Goal: Transaction & Acquisition: Purchase product/service

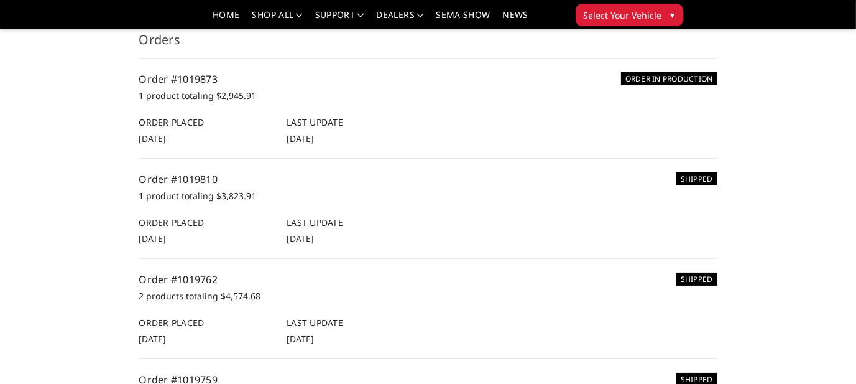
scroll to position [124, 0]
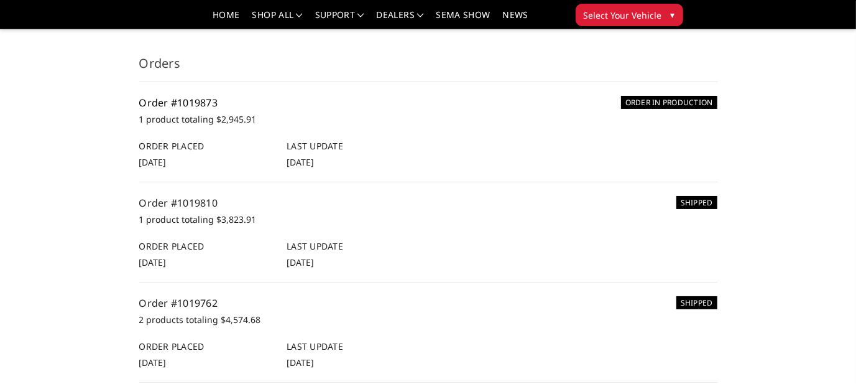
click at [188, 105] on link "Order #1019873" at bounding box center [178, 103] width 79 height 14
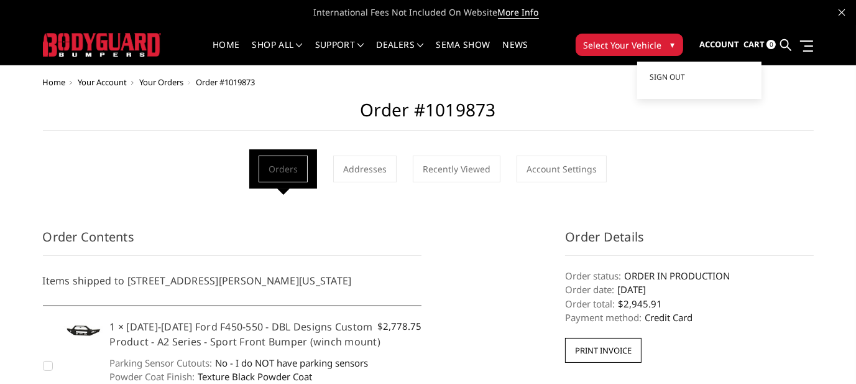
click at [710, 44] on span "Account" at bounding box center [719, 44] width 40 height 11
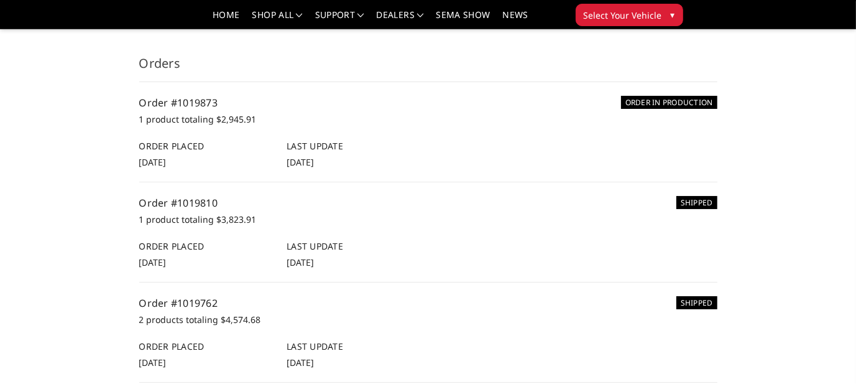
scroll to position [186, 0]
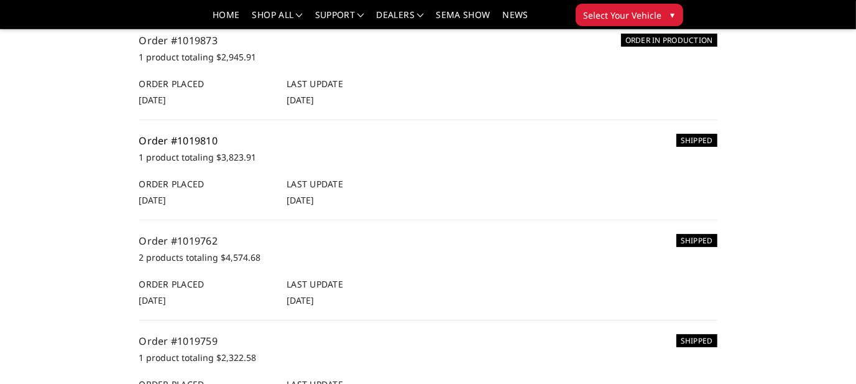
click at [180, 142] on link "Order #1019810" at bounding box center [178, 141] width 79 height 14
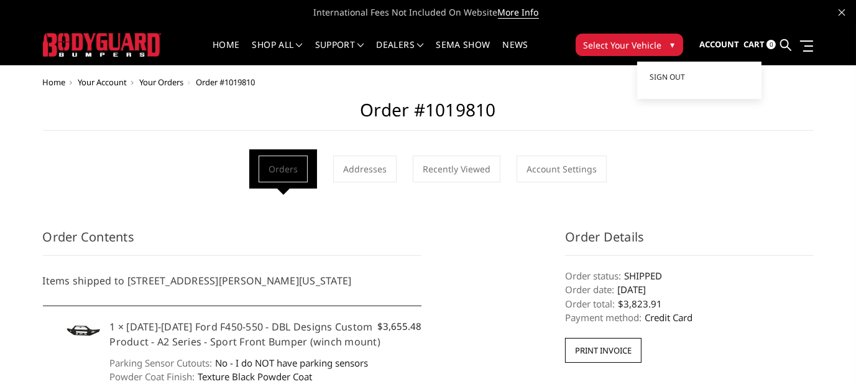
click at [725, 44] on span "Account" at bounding box center [719, 44] width 40 height 11
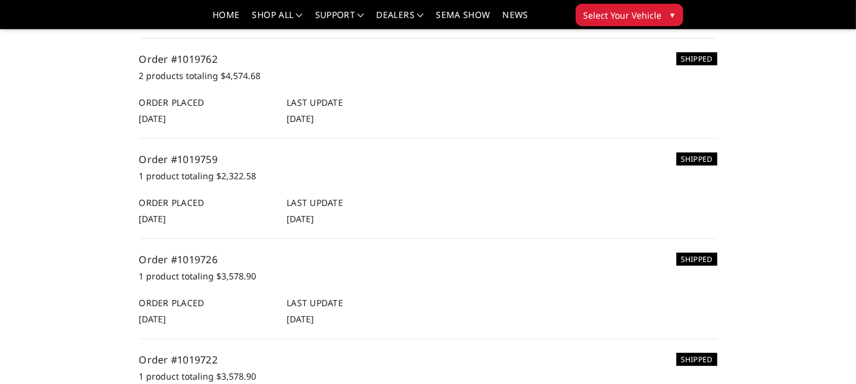
scroll to position [373, 0]
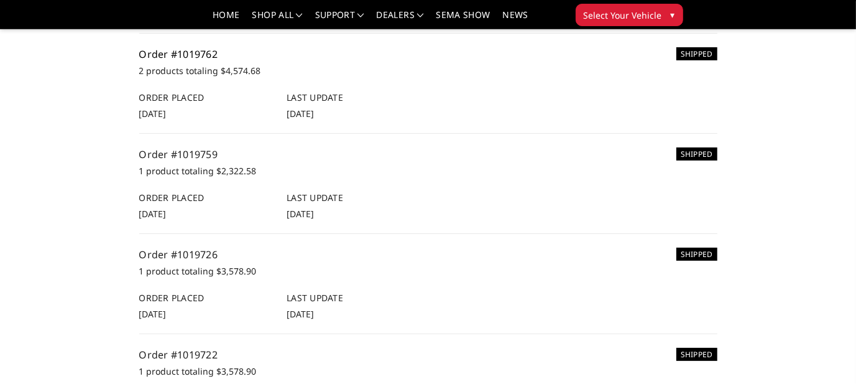
click at [200, 48] on link "Order #1019762" at bounding box center [178, 54] width 79 height 14
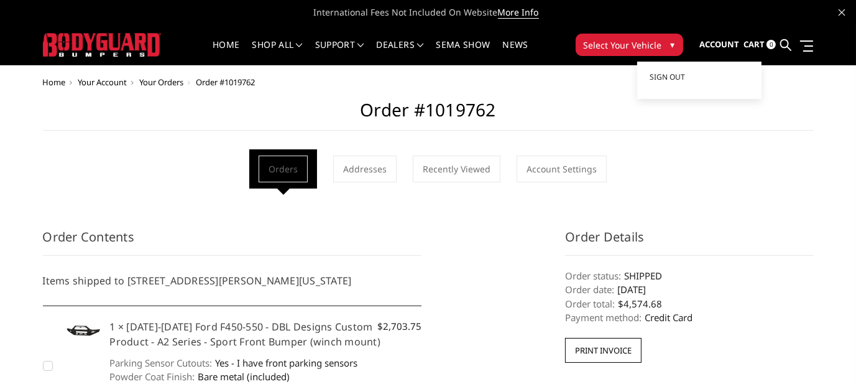
click at [716, 45] on span "Account" at bounding box center [719, 44] width 40 height 11
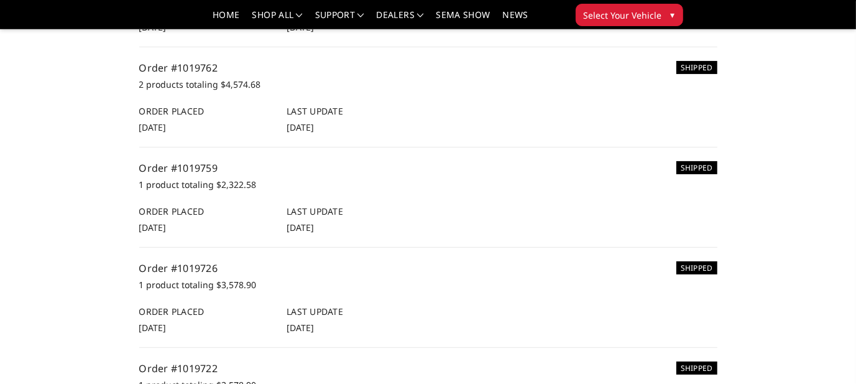
scroll to position [373, 0]
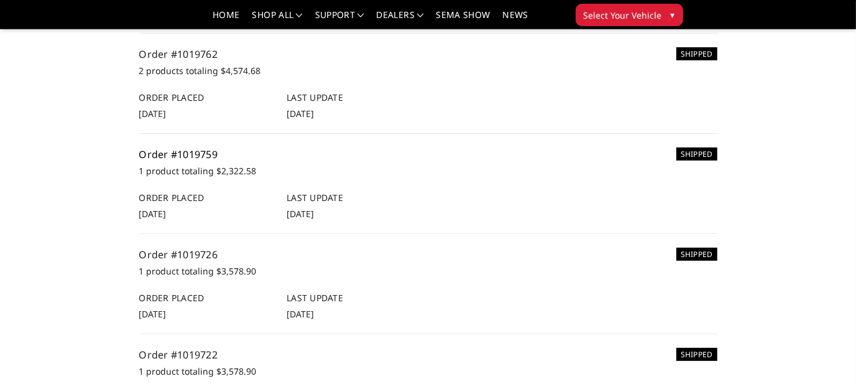
click at [188, 154] on link "Order #1019759" at bounding box center [178, 154] width 79 height 14
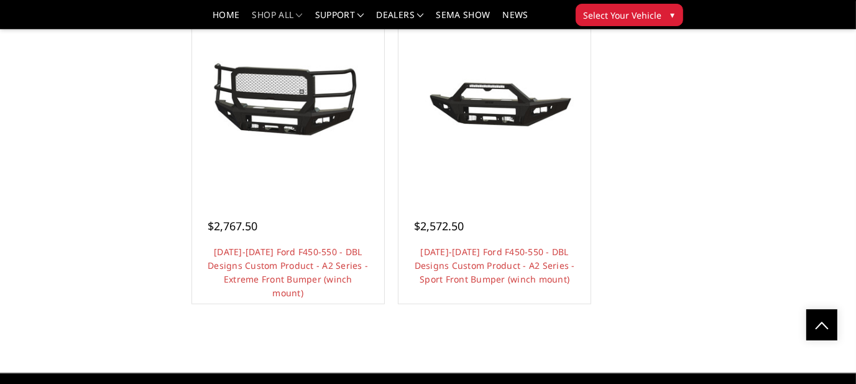
scroll to position [1243, 0]
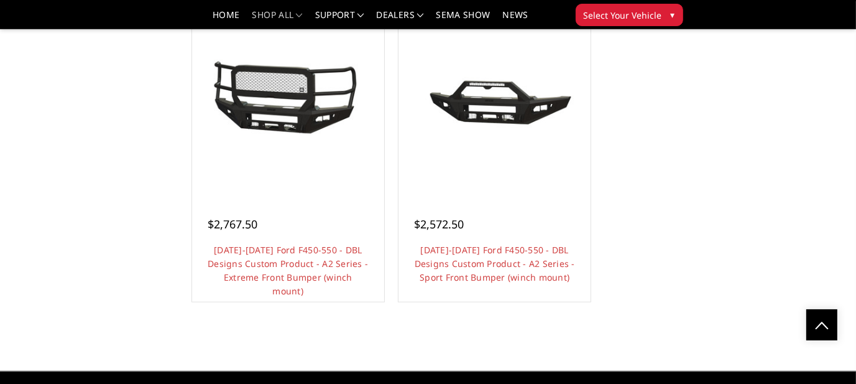
click at [290, 300] on link "Choose Options" at bounding box center [288, 312] width 94 height 24
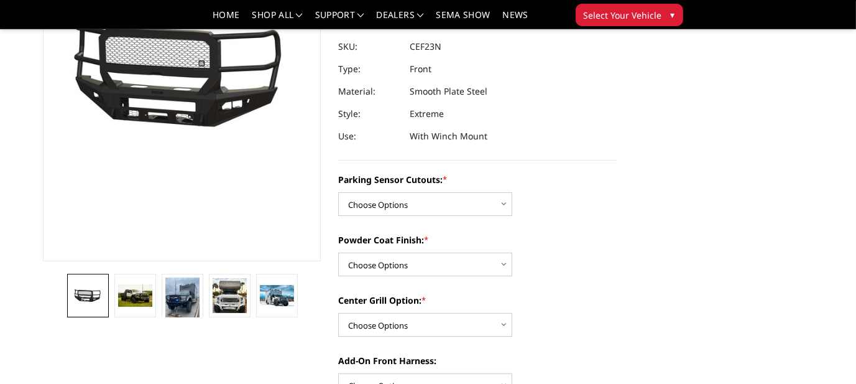
scroll to position [186, 0]
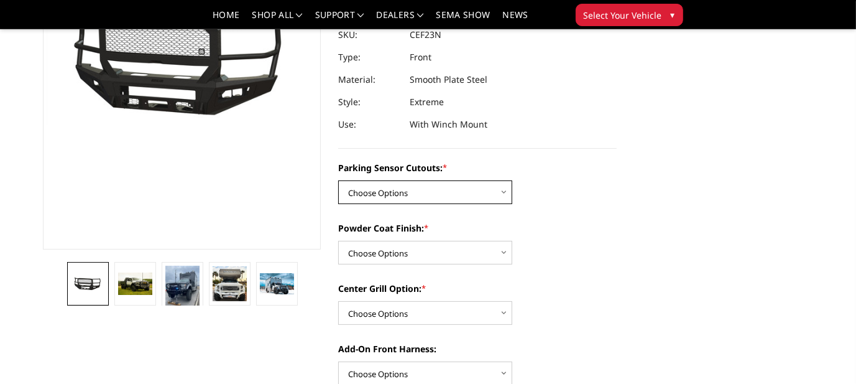
click at [503, 180] on select "Choose Options Yes - I have front parking sensors No - I do NOT have parking se…" at bounding box center [425, 192] width 174 height 24
select select "541"
click at [338, 180] on select "Choose Options Yes - I have front parking sensors No - I do NOT have parking se…" at bounding box center [425, 192] width 174 height 24
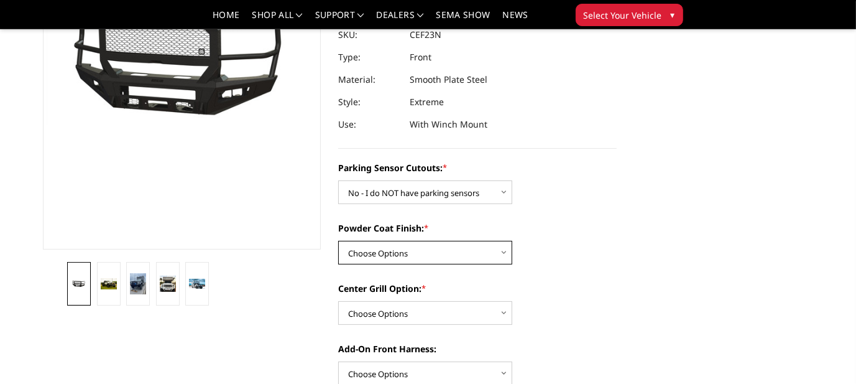
click at [504, 241] on select "Choose Options Bare metal (included) Texture Black Powder Coat" at bounding box center [425, 253] width 174 height 24
select select "518"
click at [338, 241] on select "Choose Options Bare metal (included) Texture Black Powder Coat" at bounding box center [425, 253] width 174 height 24
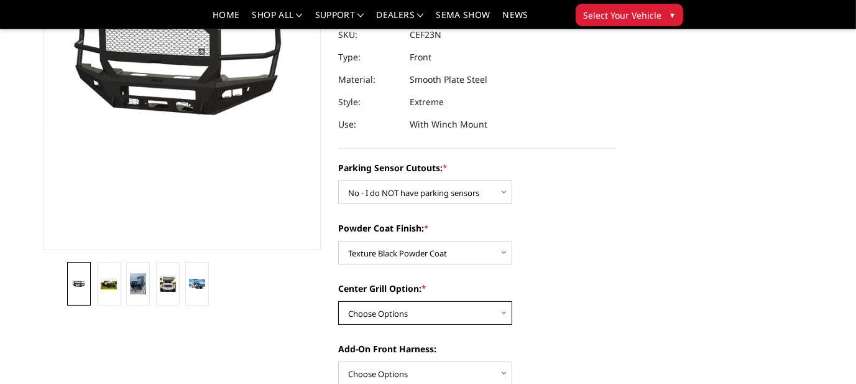
click at [503, 301] on select "Choose Options Add expanded metal in center grill Decline this option" at bounding box center [425, 313] width 174 height 24
select select "1080"
click at [338, 301] on select "Choose Options Add expanded metal in center grill Decline this option" at bounding box center [425, 313] width 174 height 24
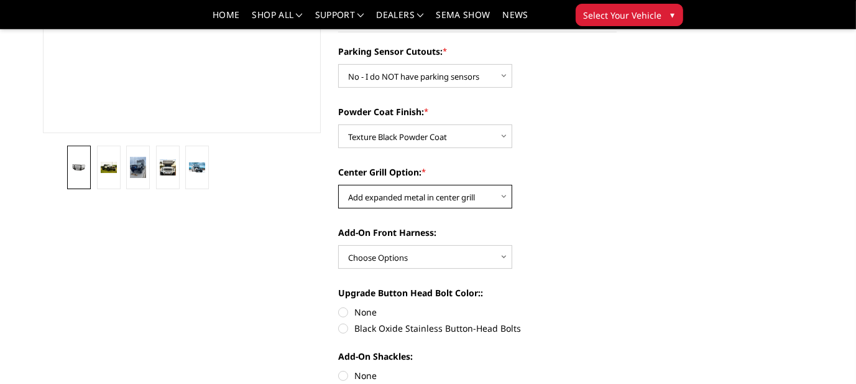
scroll to position [311, 0]
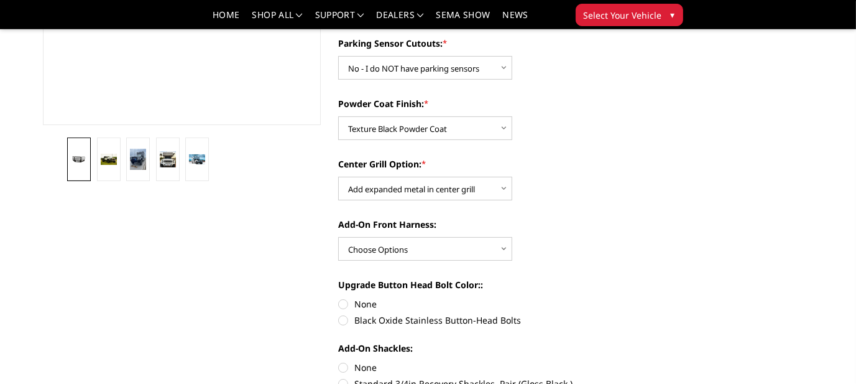
click at [344, 297] on label "None" at bounding box center [477, 303] width 278 height 13
click at [339, 297] on input "None" at bounding box center [338, 297] width 1 height 1
radio input "true"
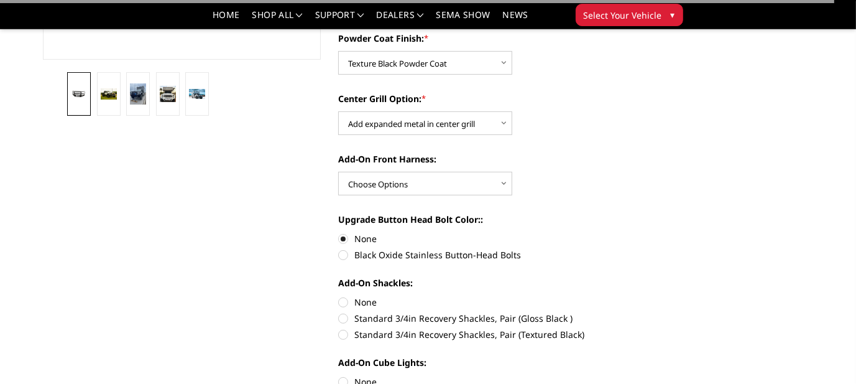
scroll to position [435, 0]
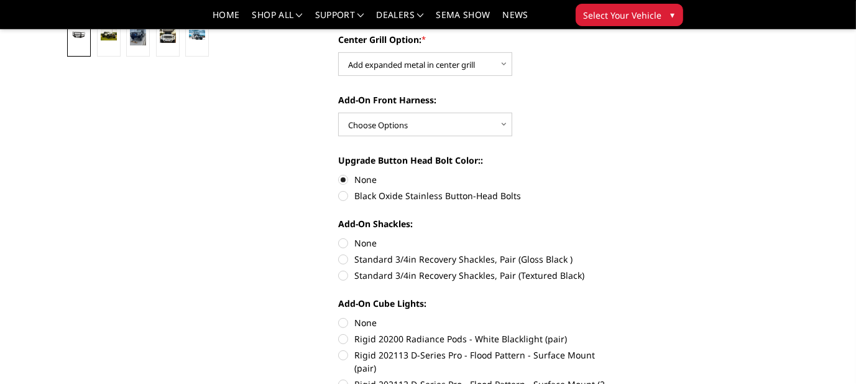
click at [344, 236] on label "None" at bounding box center [477, 242] width 278 height 13
click at [339, 236] on input "None" at bounding box center [338, 236] width 1 height 1
radio input "true"
click at [342, 316] on label "None" at bounding box center [477, 322] width 278 height 13
click at [339, 316] on input "None" at bounding box center [338, 316] width 1 height 1
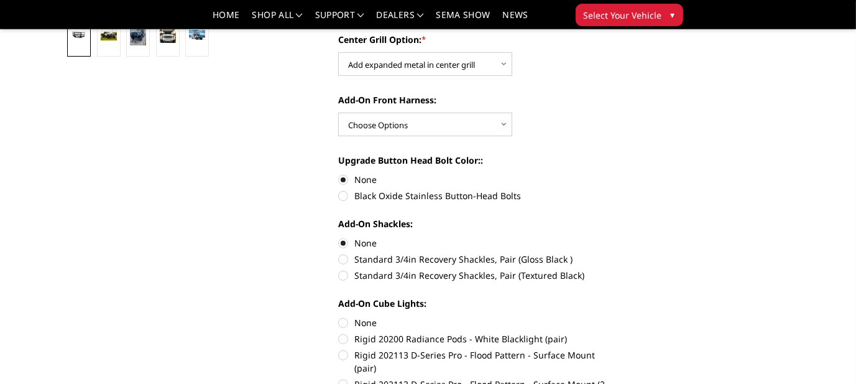
radio input "true"
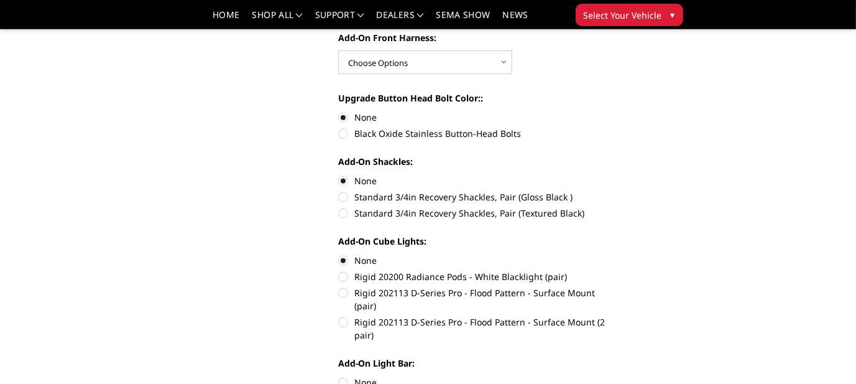
scroll to position [559, 0]
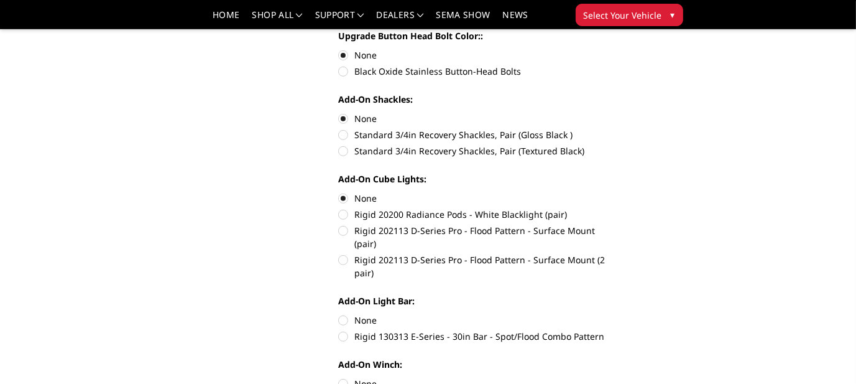
click at [343, 313] on label "None" at bounding box center [477, 319] width 278 height 13
click at [339, 313] on input "None" at bounding box center [338, 313] width 1 height 1
radio input "true"
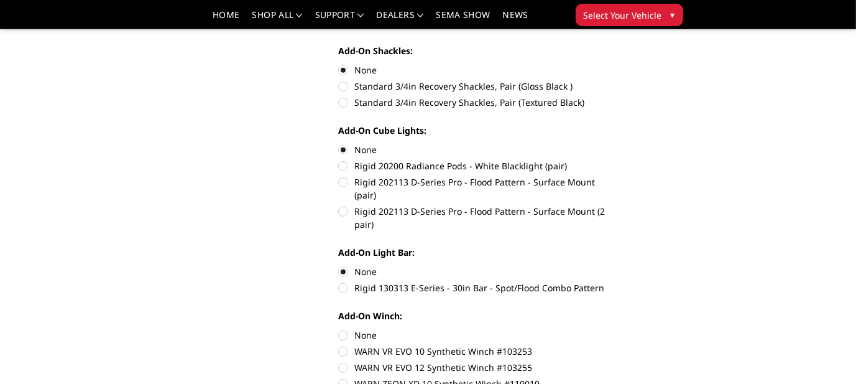
scroll to position [622, 0]
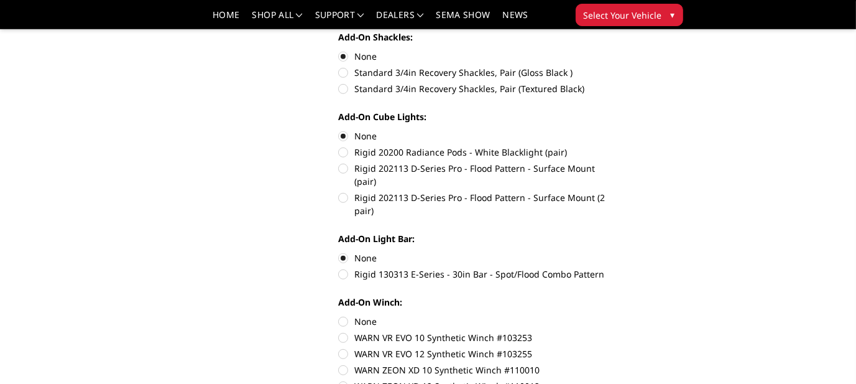
click at [343, 315] on label "None" at bounding box center [477, 321] width 278 height 13
click at [339, 315] on input "None" at bounding box center [338, 315] width 1 height 1
radio input "true"
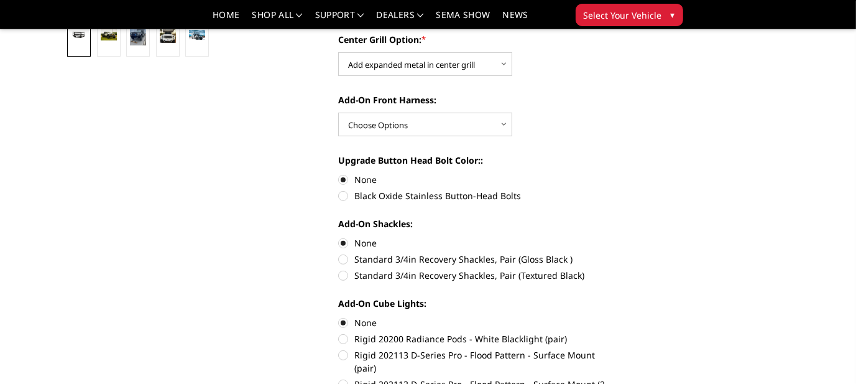
scroll to position [311, 0]
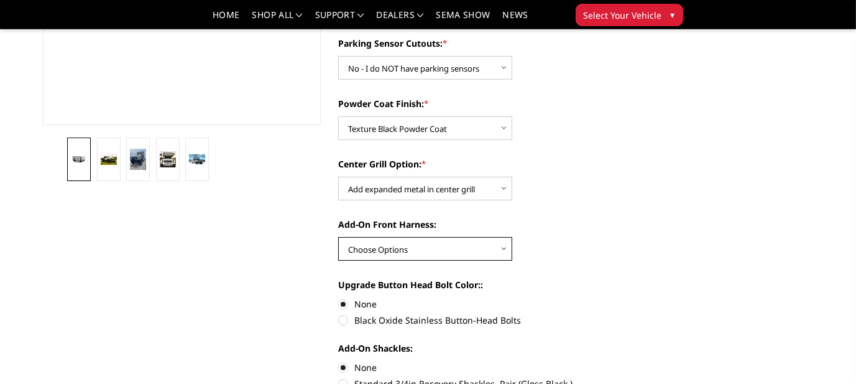
click at [503, 237] on select "Choose Options WITH front camera harness WITHOUT front camera harness" at bounding box center [425, 249] width 174 height 24
select select "1696"
click at [338, 237] on select "Choose Options WITH front camera harness WITHOUT front camera harness" at bounding box center [425, 249] width 174 height 24
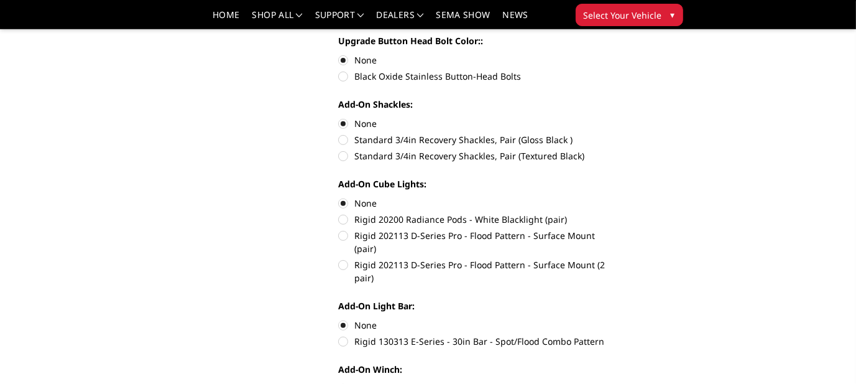
scroll to position [559, 0]
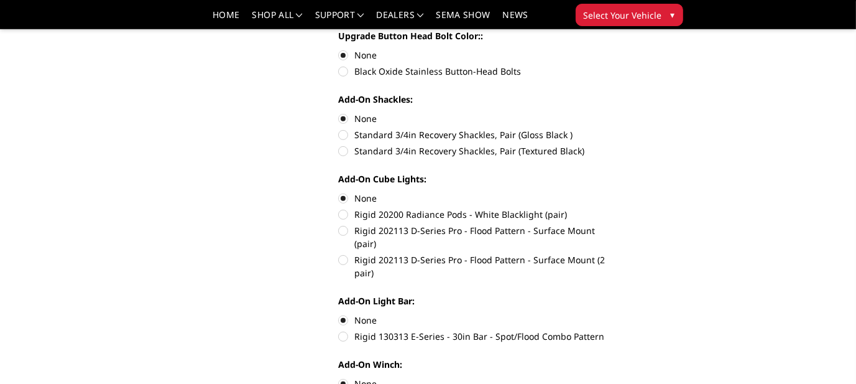
click at [344, 224] on label "Rigid 202113 D-Series Pro - Flood Pattern - Surface Mount (pair)" at bounding box center [477, 237] width 278 height 26
click at [617, 208] on input "Rigid 202113 D-Series Pro - Flood Pattern - Surface Mount (pair)" at bounding box center [617, 208] width 1 height 1
radio input "true"
click at [344, 224] on label "Rigid 202113 D-Series Pro - Flood Pattern - Surface Mount (pair)" at bounding box center [477, 237] width 278 height 26
click at [617, 208] on input "Rigid 202113 D-Series Pro - Flood Pattern - Surface Mount (pair)" at bounding box center [617, 208] width 1 height 1
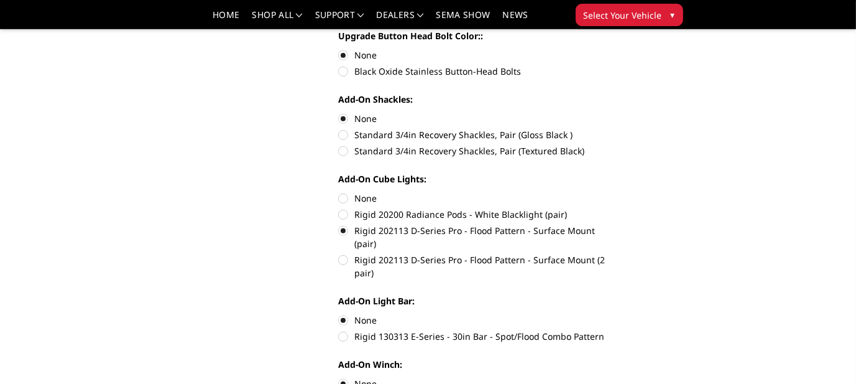
click at [344, 224] on label "Rigid 202113 D-Series Pro - Flood Pattern - Surface Mount (pair)" at bounding box center [477, 237] width 278 height 26
click at [617, 208] on input "Rigid 202113 D-Series Pro - Flood Pattern - Surface Mount (pair)" at bounding box center [617, 208] width 1 height 1
click at [344, 253] on label "Rigid 202113 D-Series Pro - Flood Pattern - Surface Mount (2 pair)" at bounding box center [477, 266] width 278 height 26
click at [617, 224] on input "Rigid 202113 D-Series Pro - Flood Pattern - Surface Mount (2 pair)" at bounding box center [617, 224] width 1 height 1
radio input "true"
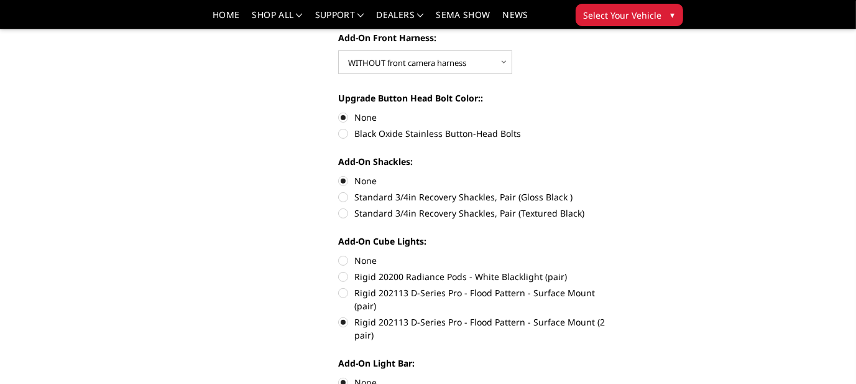
scroll to position [622, 0]
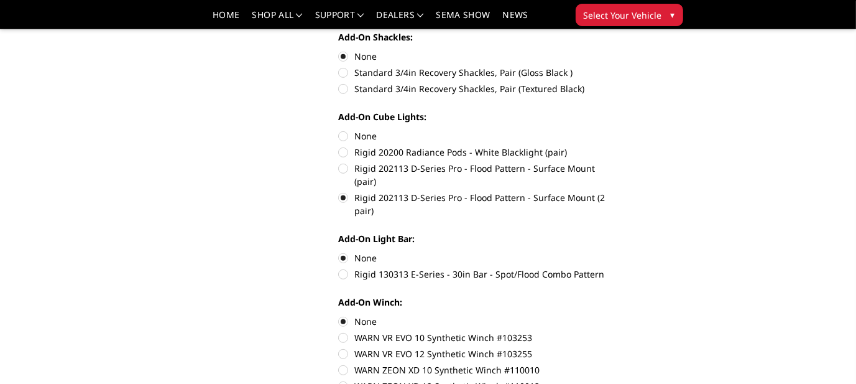
click at [344, 129] on label "None" at bounding box center [477, 135] width 278 height 13
click at [339, 129] on input "None" at bounding box center [338, 129] width 1 height 1
radio input "true"
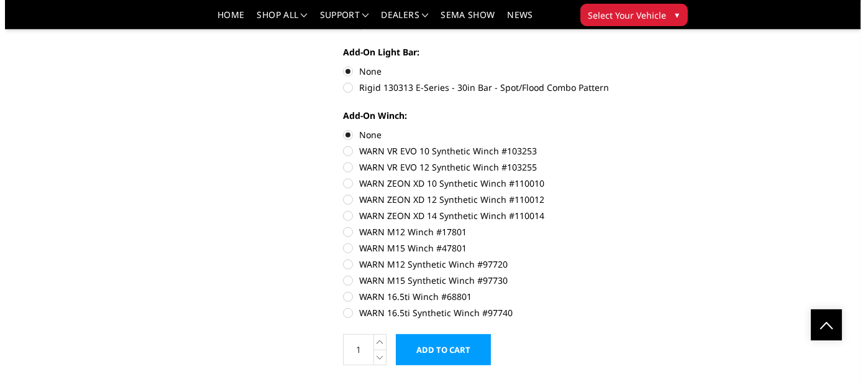
scroll to position [870, 0]
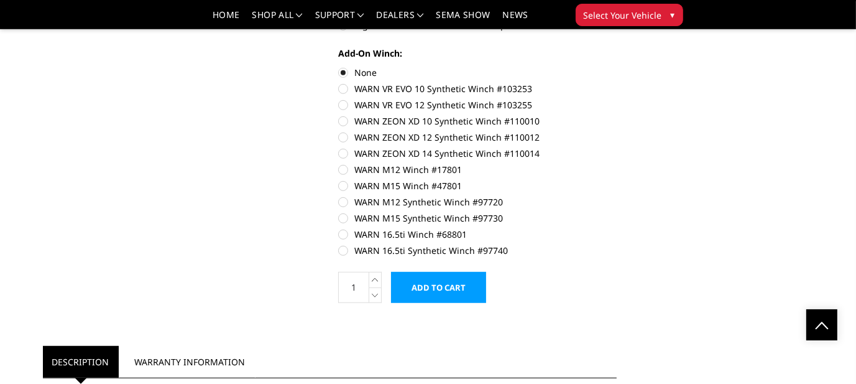
click at [449, 272] on input "Add to Cart" at bounding box center [438, 287] width 95 height 31
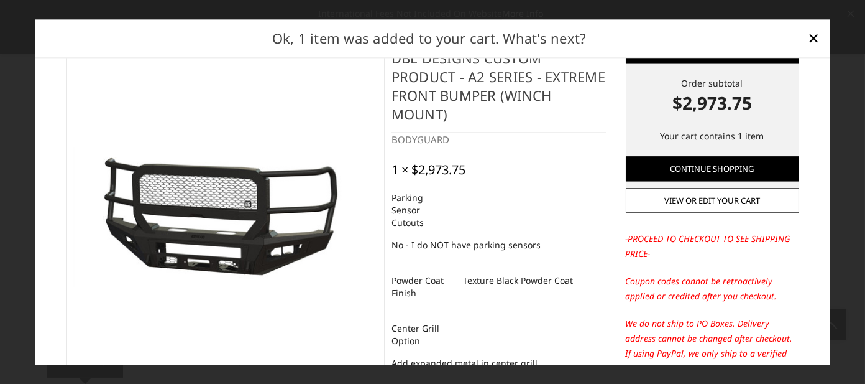
scroll to position [0, 0]
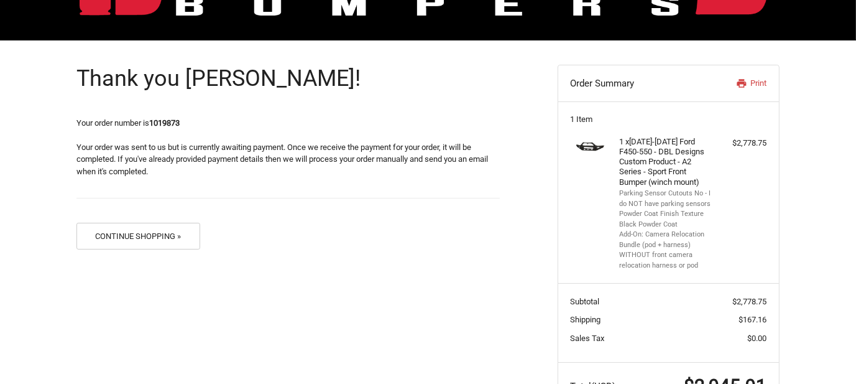
scroll to position [186, 0]
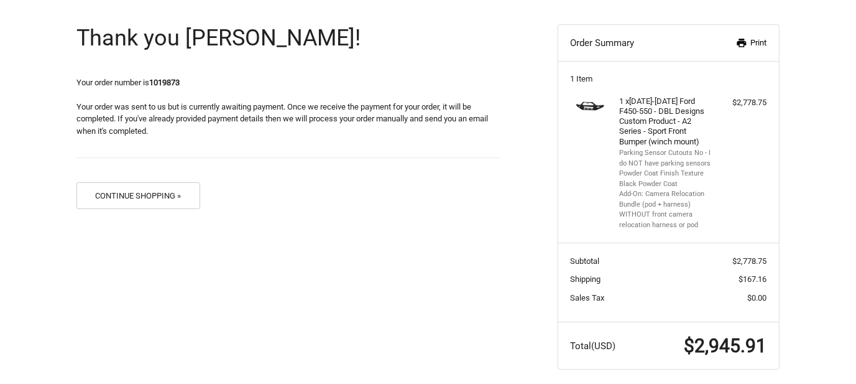
drag, startPoint x: 755, startPoint y: 43, endPoint x: 656, endPoint y: 341, distance: 314.3
click at [755, 43] on link "Print" at bounding box center [734, 43] width 64 height 12
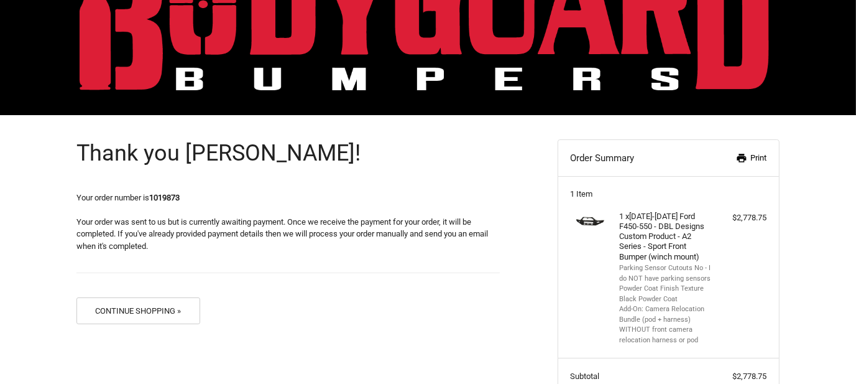
scroll to position [0, 0]
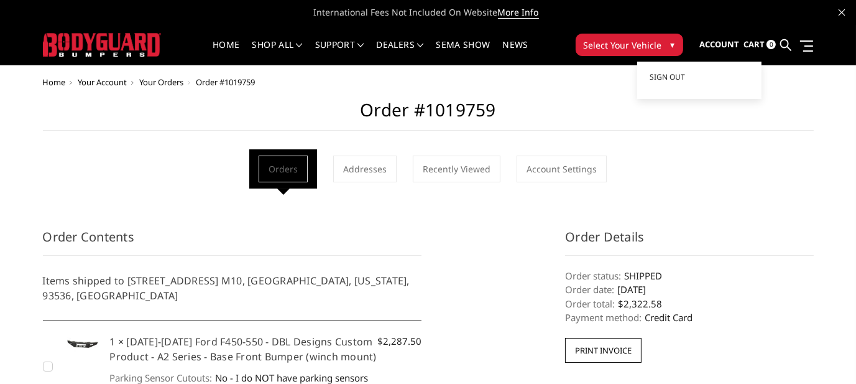
click at [719, 44] on span "Account" at bounding box center [719, 44] width 40 height 11
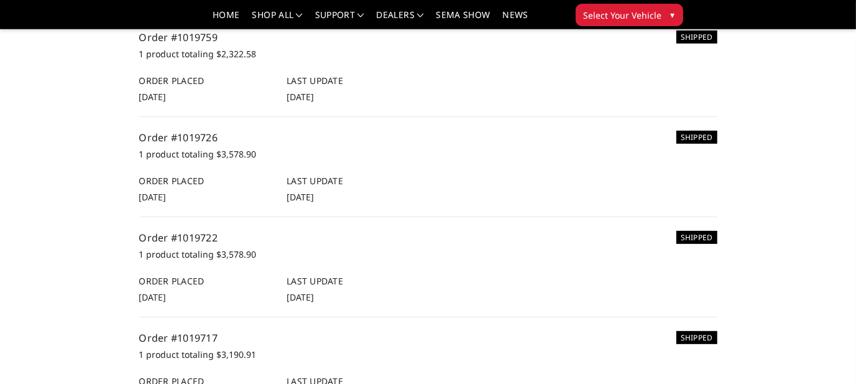
scroll to position [497, 0]
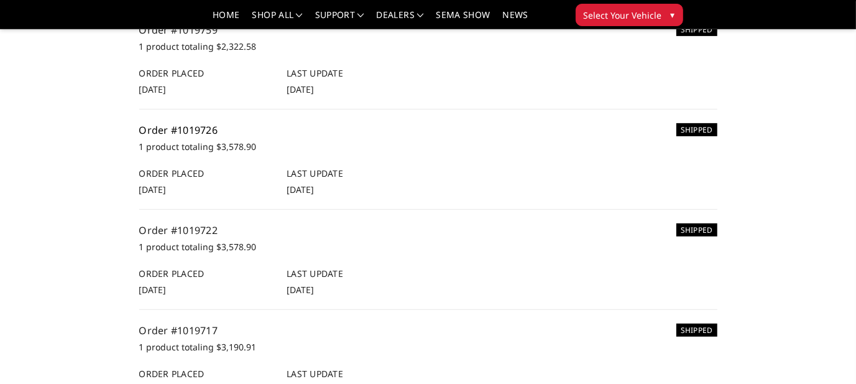
click at [192, 128] on link "Order #1019726" at bounding box center [178, 130] width 79 height 14
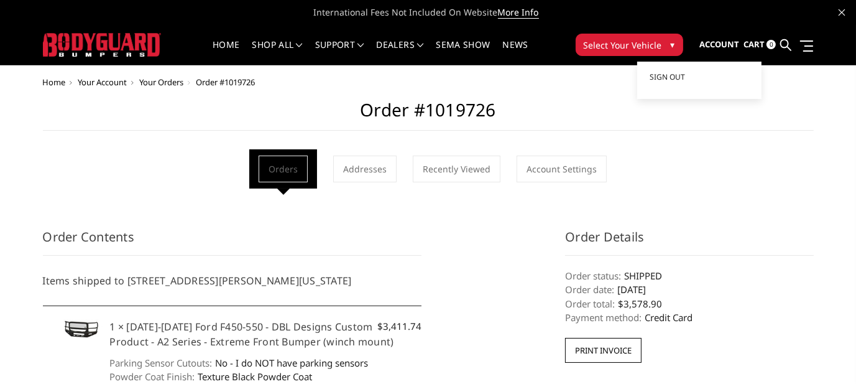
click at [717, 45] on span "Account" at bounding box center [719, 44] width 40 height 11
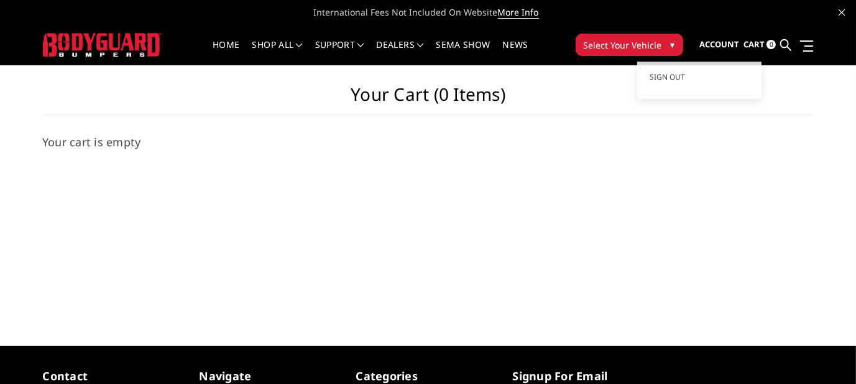
click at [719, 44] on span "Account" at bounding box center [719, 44] width 40 height 11
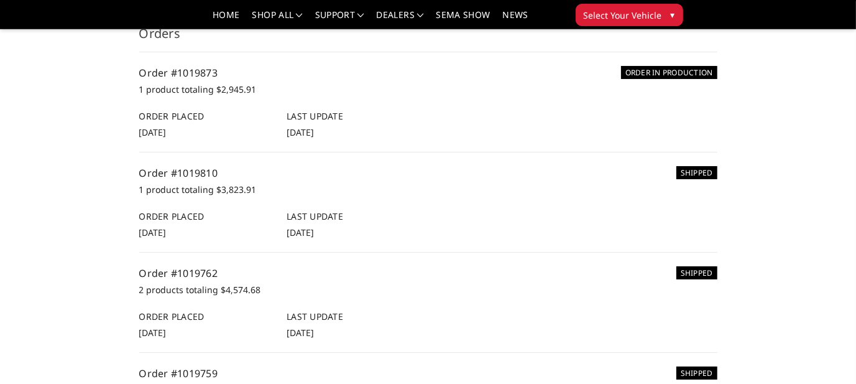
scroll to position [186, 0]
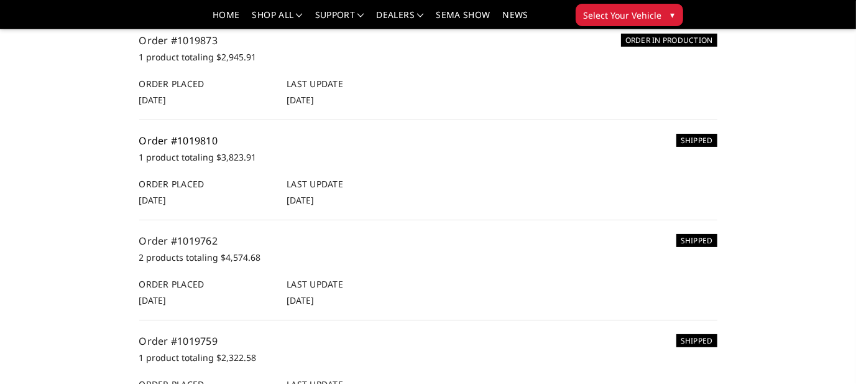
click at [185, 141] on link "Order #1019810" at bounding box center [178, 141] width 79 height 14
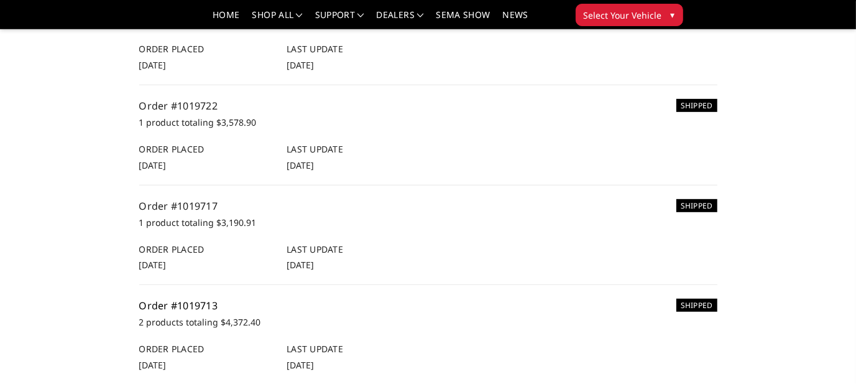
click at [203, 305] on link "Order #1019713" at bounding box center [178, 305] width 79 height 14
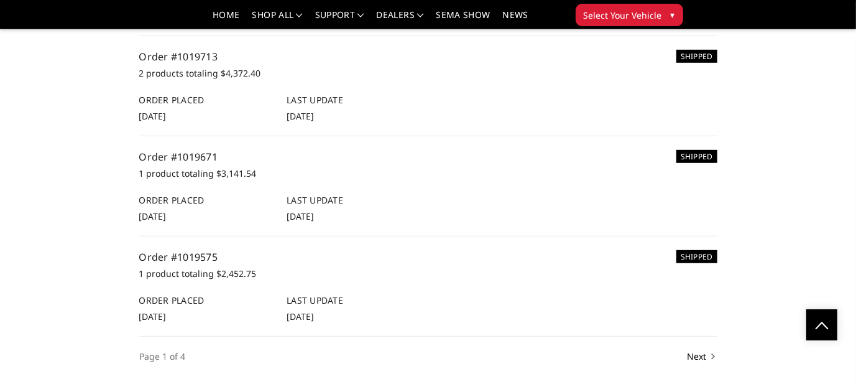
scroll to position [808, 0]
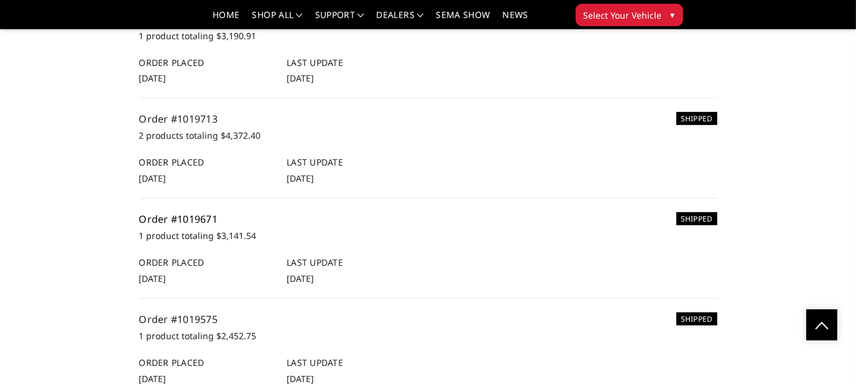
click at [197, 218] on link "Order #1019671" at bounding box center [178, 219] width 79 height 14
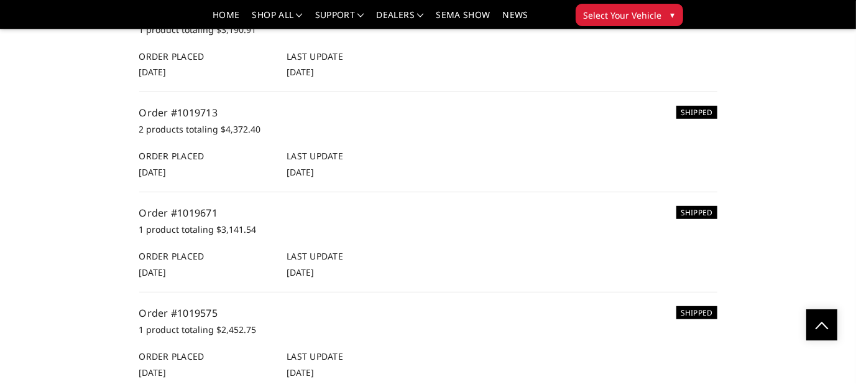
scroll to position [808, 0]
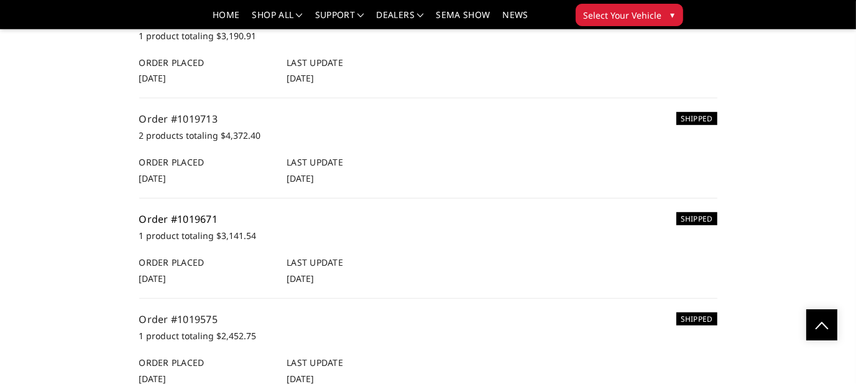
click at [191, 214] on link "Order #1019671" at bounding box center [178, 219] width 79 height 14
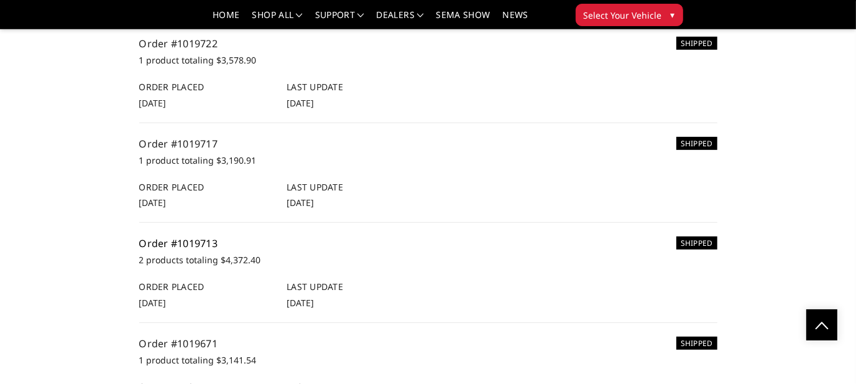
click at [203, 241] on link "Order #1019713" at bounding box center [178, 243] width 79 height 14
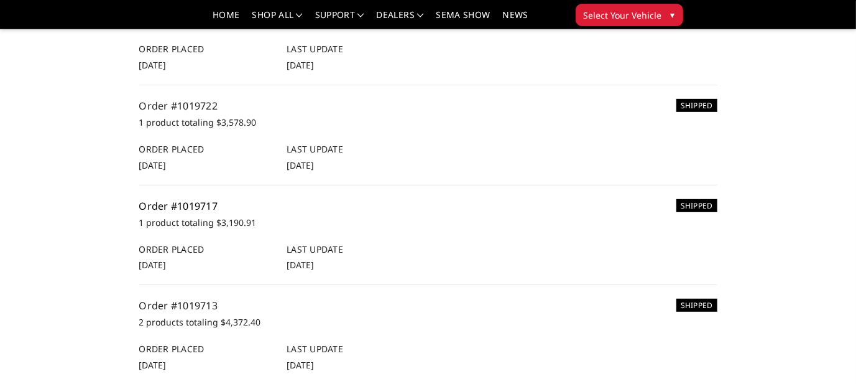
click at [200, 206] on link "Order #1019717" at bounding box center [178, 206] width 79 height 14
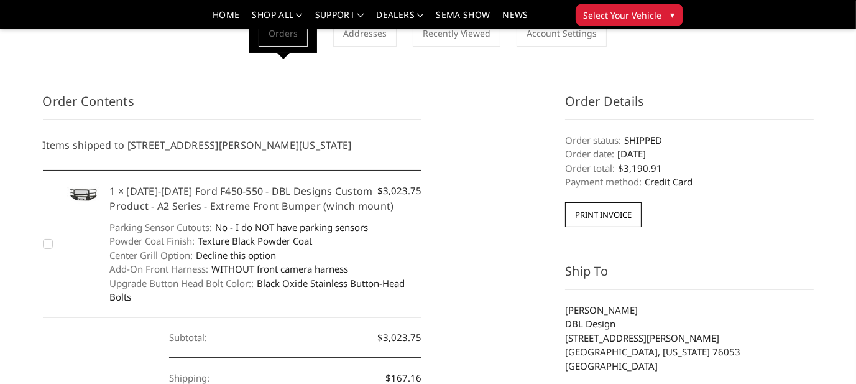
scroll to position [62, 0]
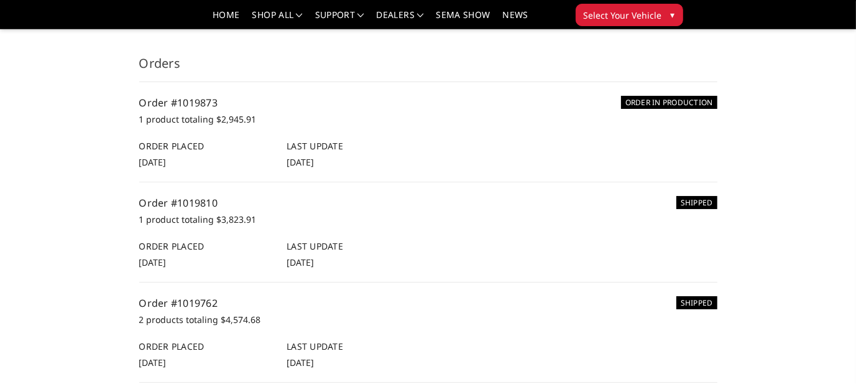
scroll to position [124, 0]
click at [195, 202] on link "Order #1019810" at bounding box center [178, 203] width 79 height 14
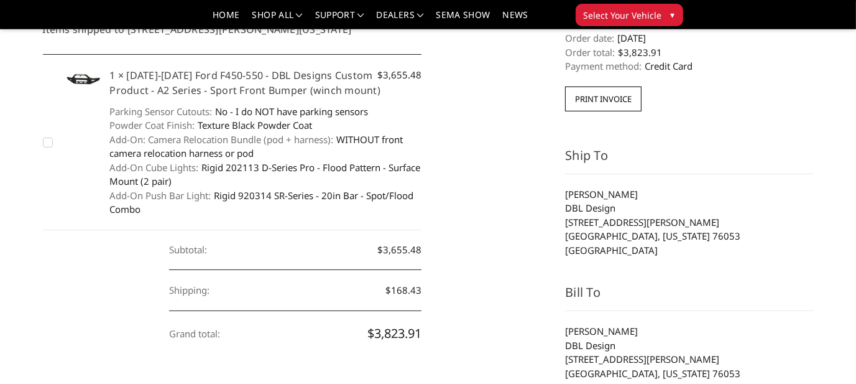
scroll to position [186, 0]
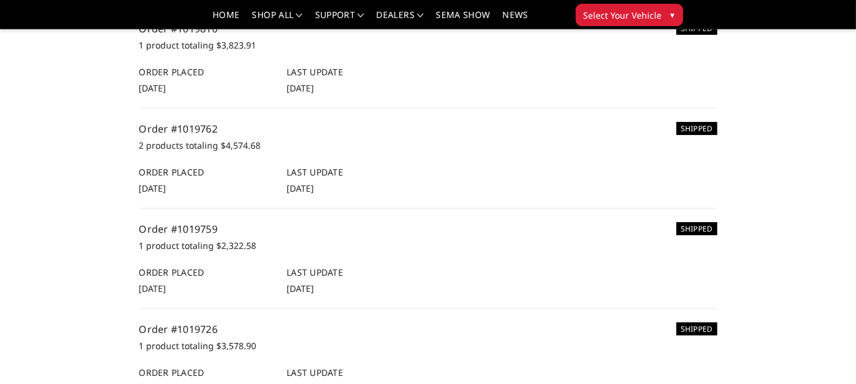
scroll to position [311, 0]
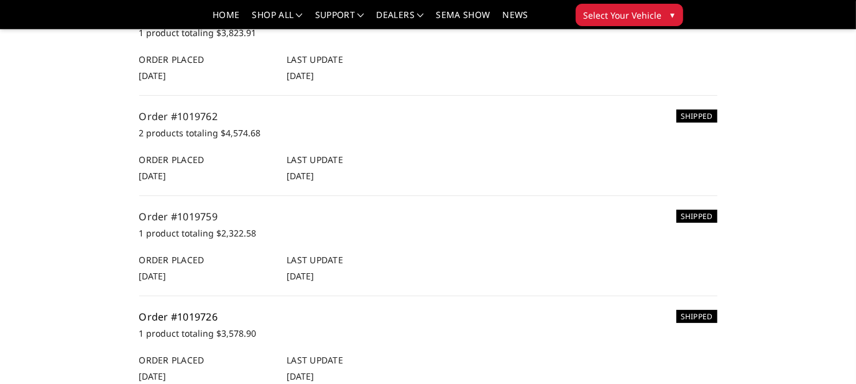
click at [206, 313] on link "Order #1019726" at bounding box center [178, 317] width 79 height 14
click at [183, 218] on link "Order #1019759" at bounding box center [178, 216] width 79 height 14
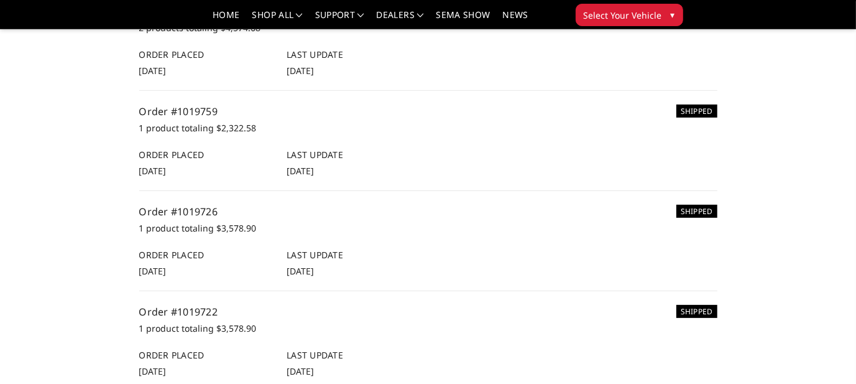
scroll to position [497, 0]
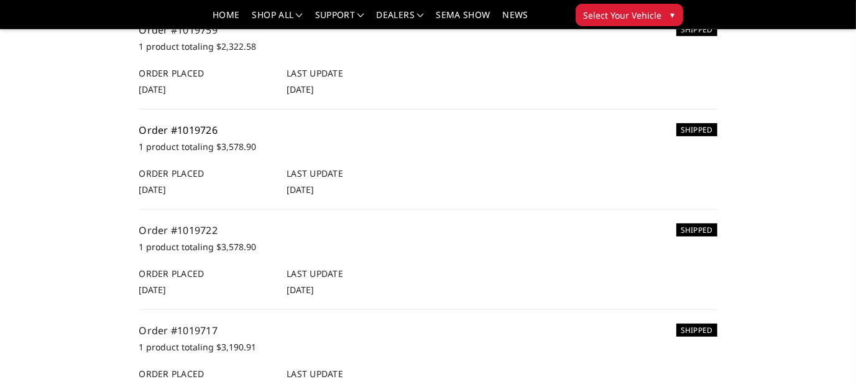
click at [198, 132] on link "Order #1019726" at bounding box center [178, 130] width 79 height 14
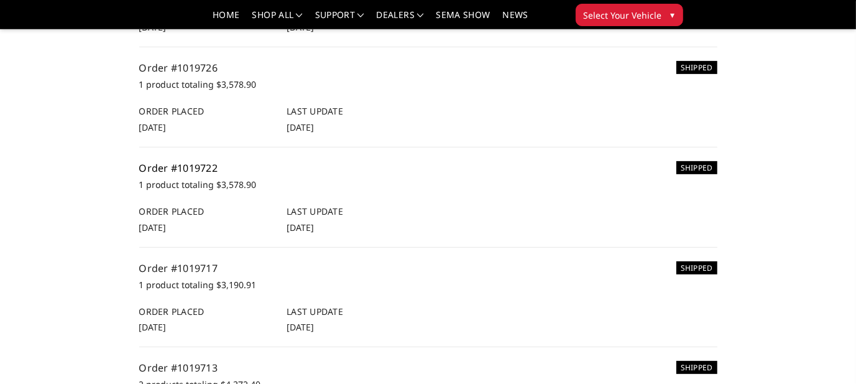
click at [194, 166] on link "Order #1019722" at bounding box center [178, 168] width 79 height 14
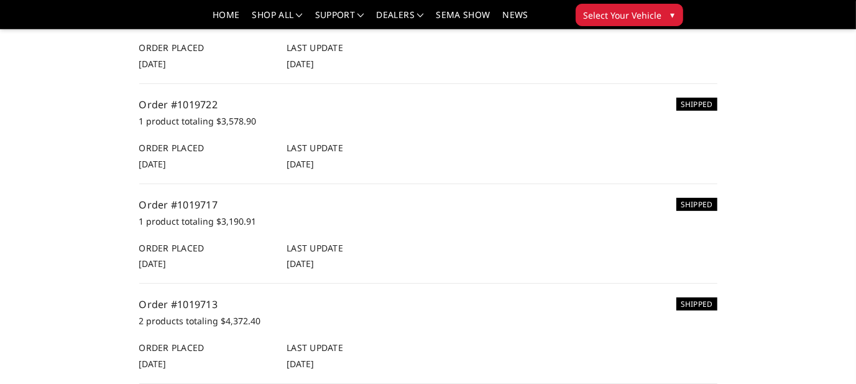
scroll to position [684, 0]
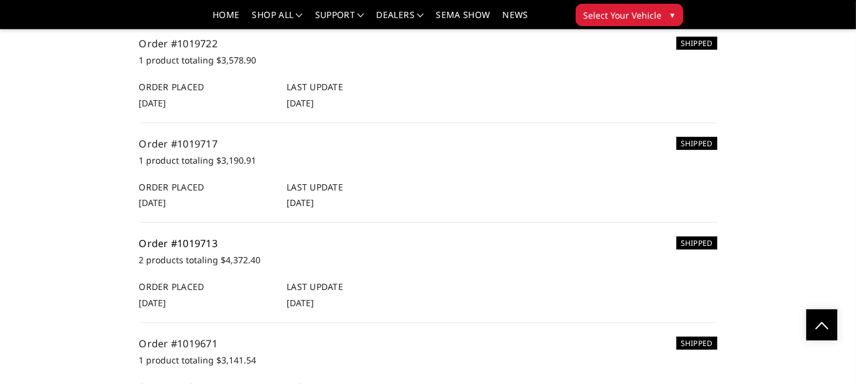
click at [191, 241] on link "Order #1019713" at bounding box center [178, 243] width 79 height 14
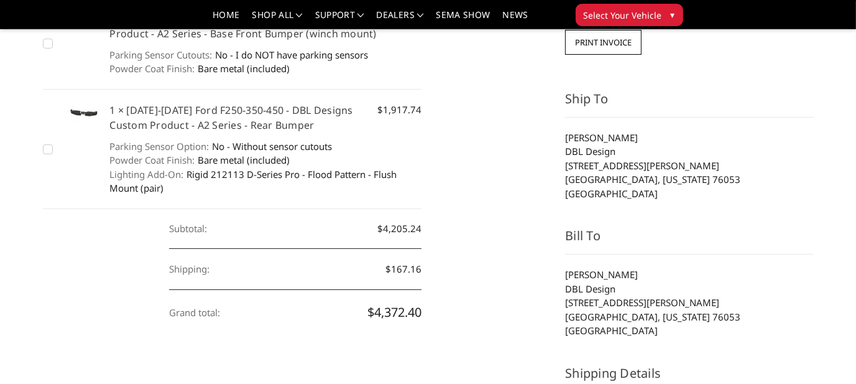
scroll to position [124, 0]
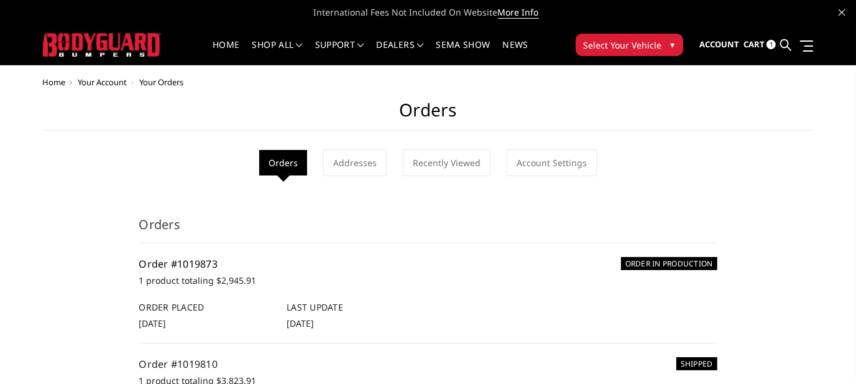
click at [195, 261] on link "Order #1019873" at bounding box center [178, 264] width 79 height 14
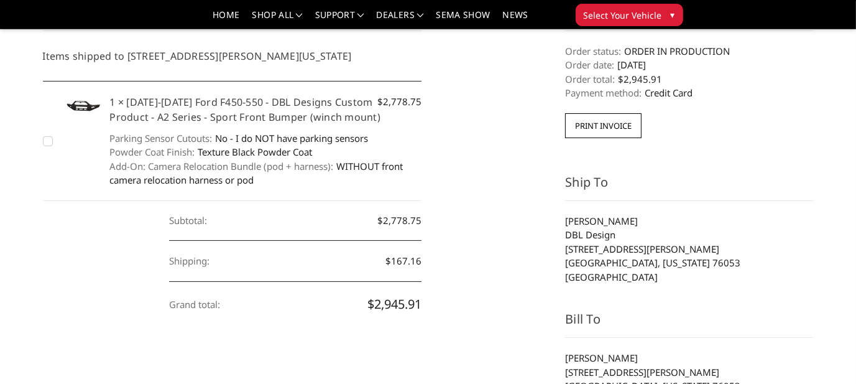
scroll to position [124, 0]
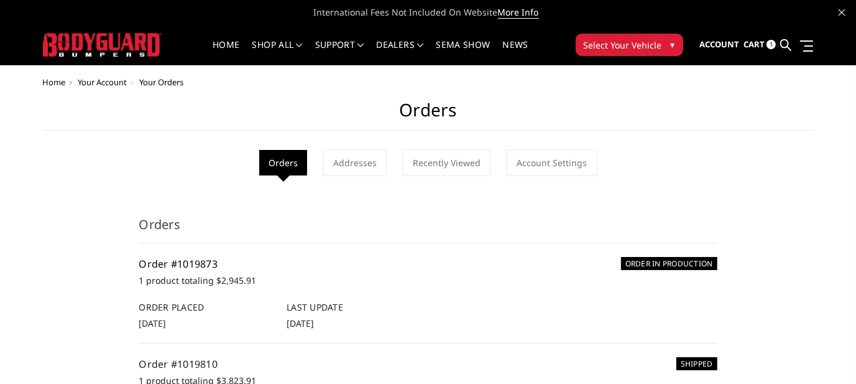
click at [197, 261] on link "Order #1019873" at bounding box center [178, 264] width 79 height 14
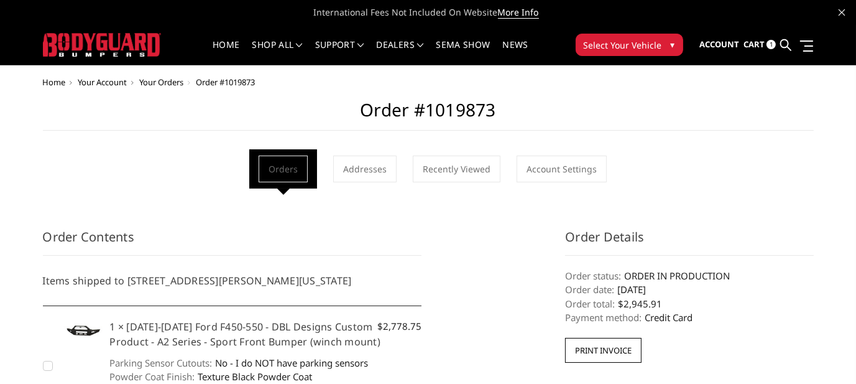
scroll to position [62, 0]
